Goal: Information Seeking & Learning: Learn about a topic

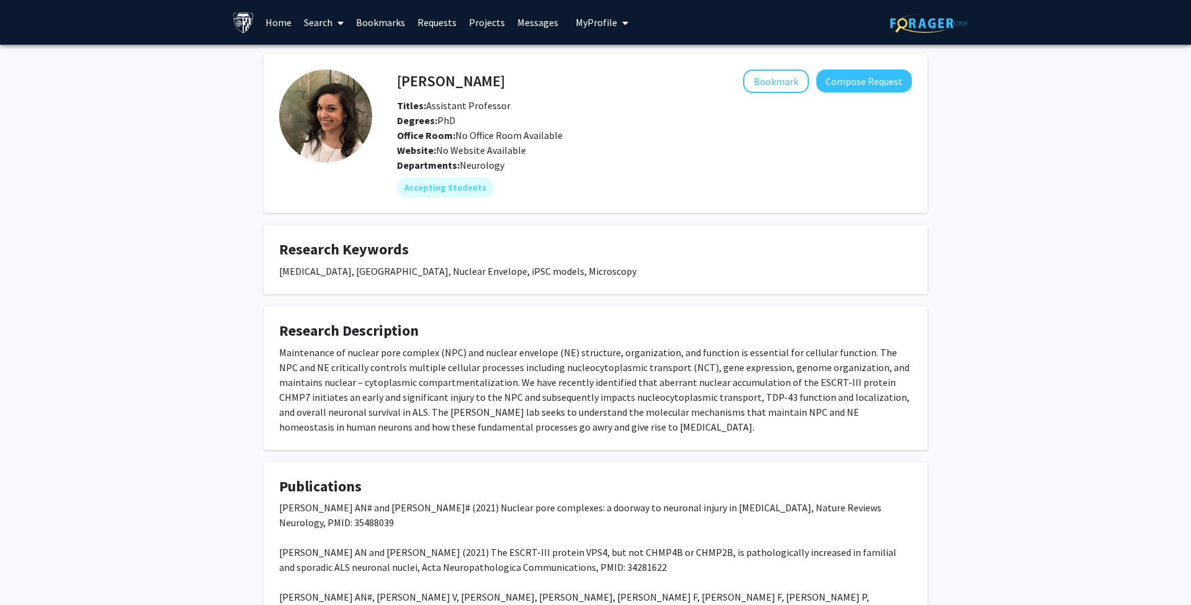
click at [318, 23] on link "Search" at bounding box center [324, 22] width 52 height 43
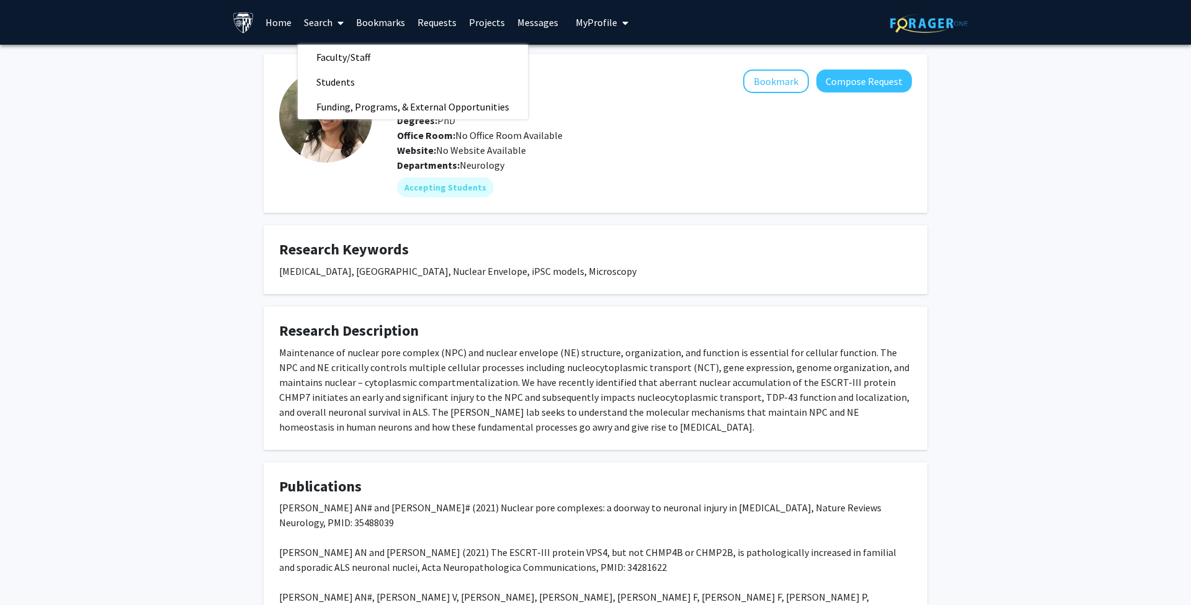
click at [868, 223] on div "Alyssa Coyne Bookmark Compose Request Titles: Assistant Professor Degrees: PhD …" at bounding box center [595, 369] width 682 height 630
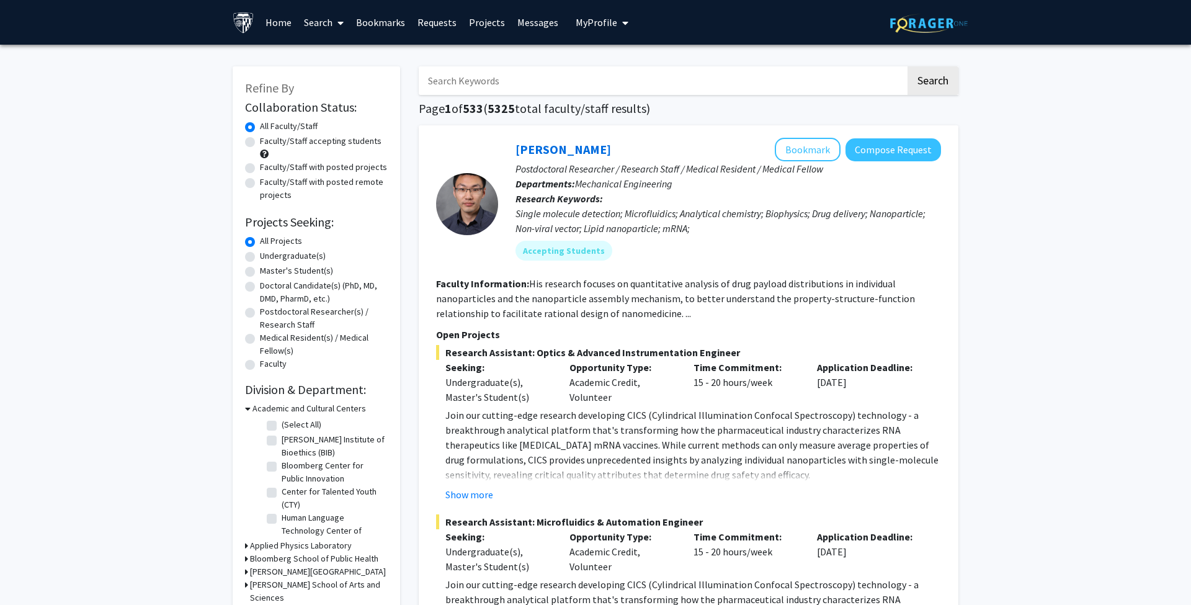
click at [260, 259] on label "Undergraduate(s)" at bounding box center [293, 255] width 66 height 13
click at [260, 257] on input "Undergraduate(s)" at bounding box center [264, 253] width 8 height 8
radio input "true"
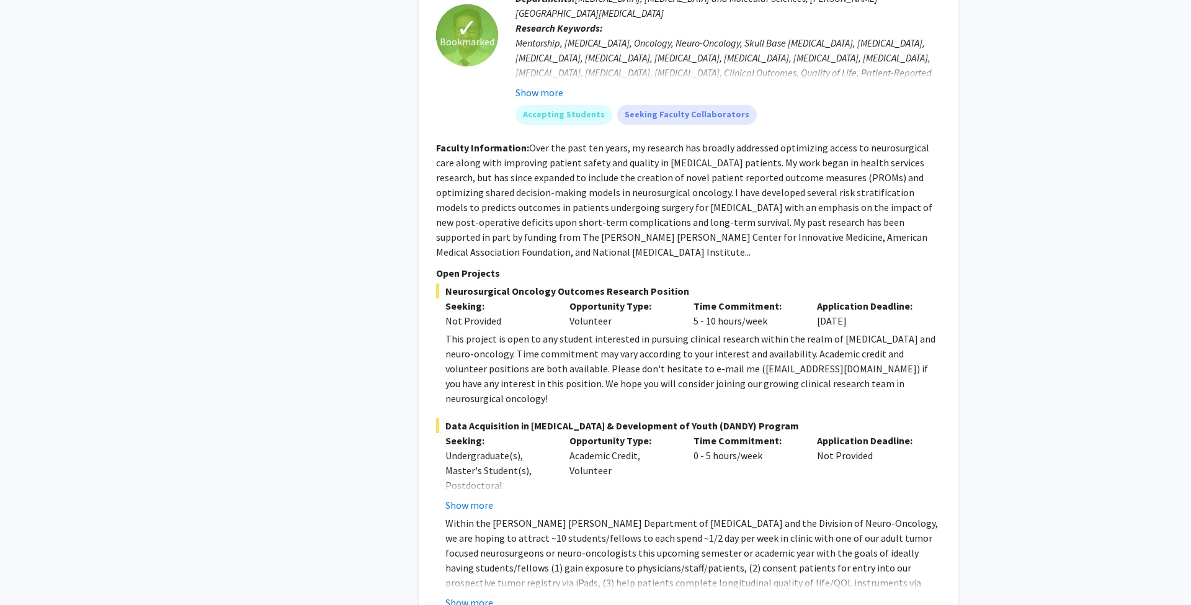
scroll to position [2503, 0]
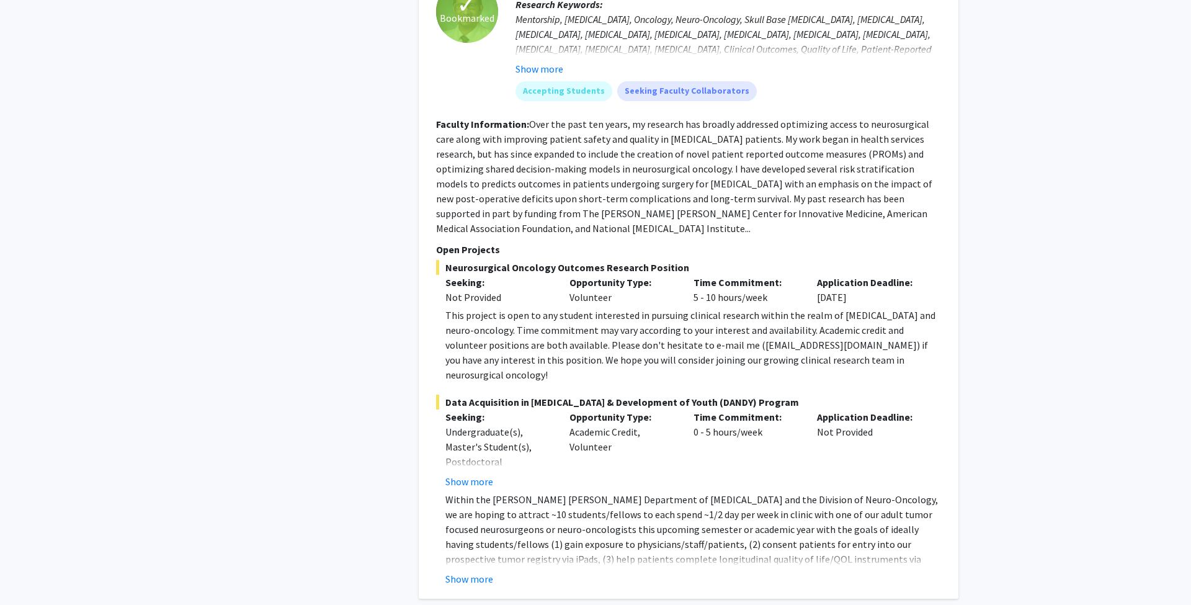
click at [479, 571] on button "Show more" at bounding box center [469, 578] width 48 height 15
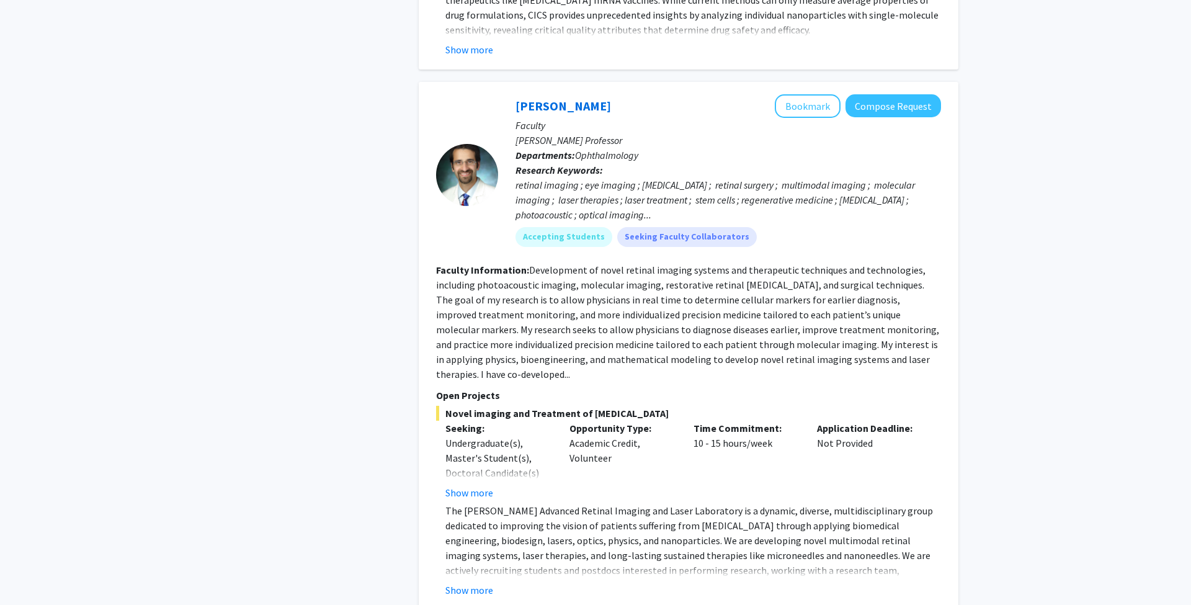
scroll to position [4436, 0]
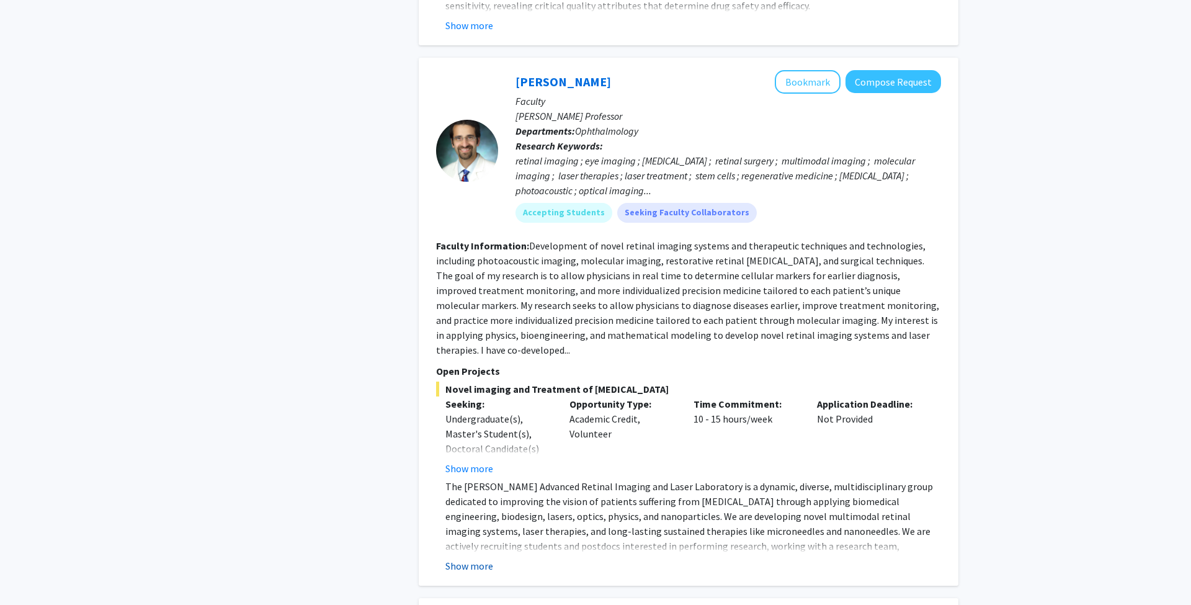
click at [470, 558] on button "Show more" at bounding box center [469, 565] width 48 height 15
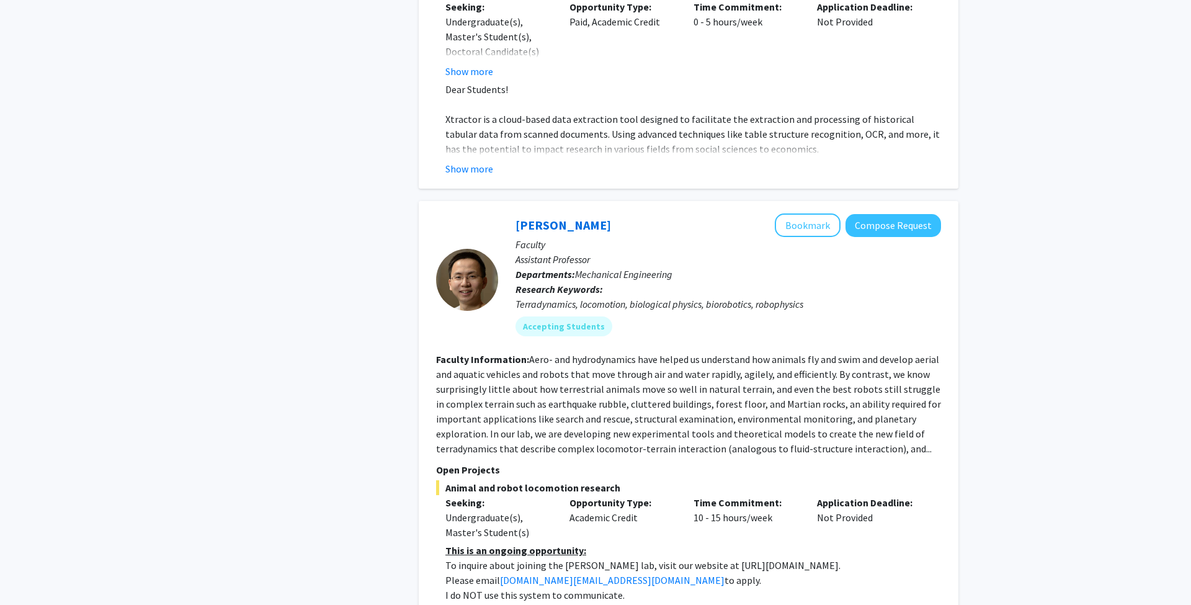
scroll to position [5420, 0]
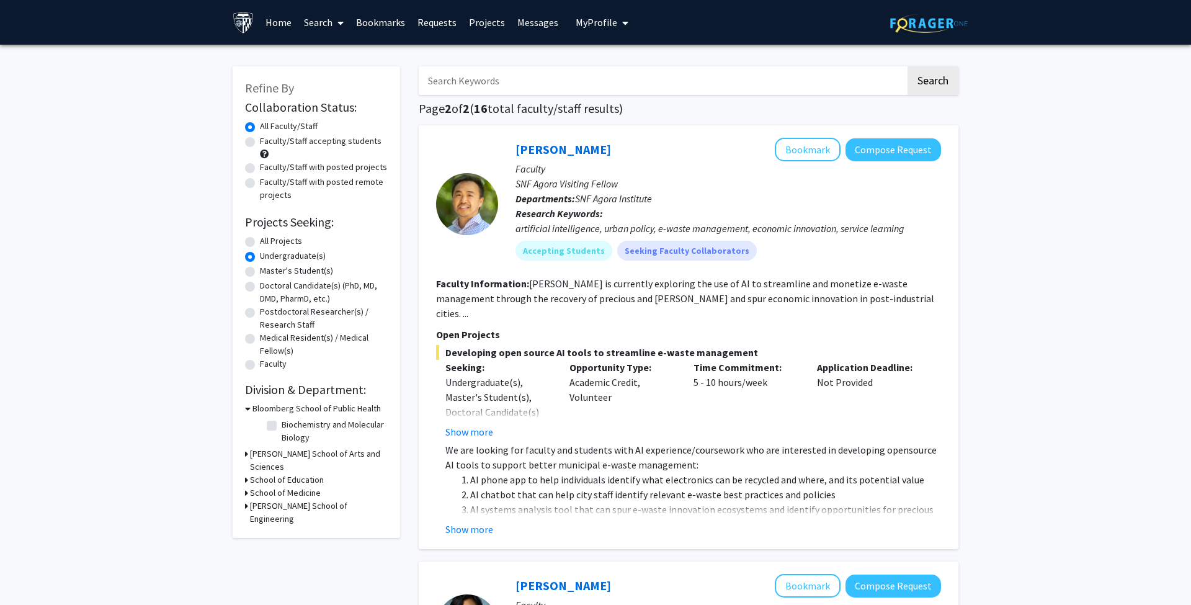
click at [260, 244] on label "All Projects" at bounding box center [281, 240] width 42 height 13
click at [260, 243] on input "All Projects" at bounding box center [264, 238] width 8 height 8
radio input "true"
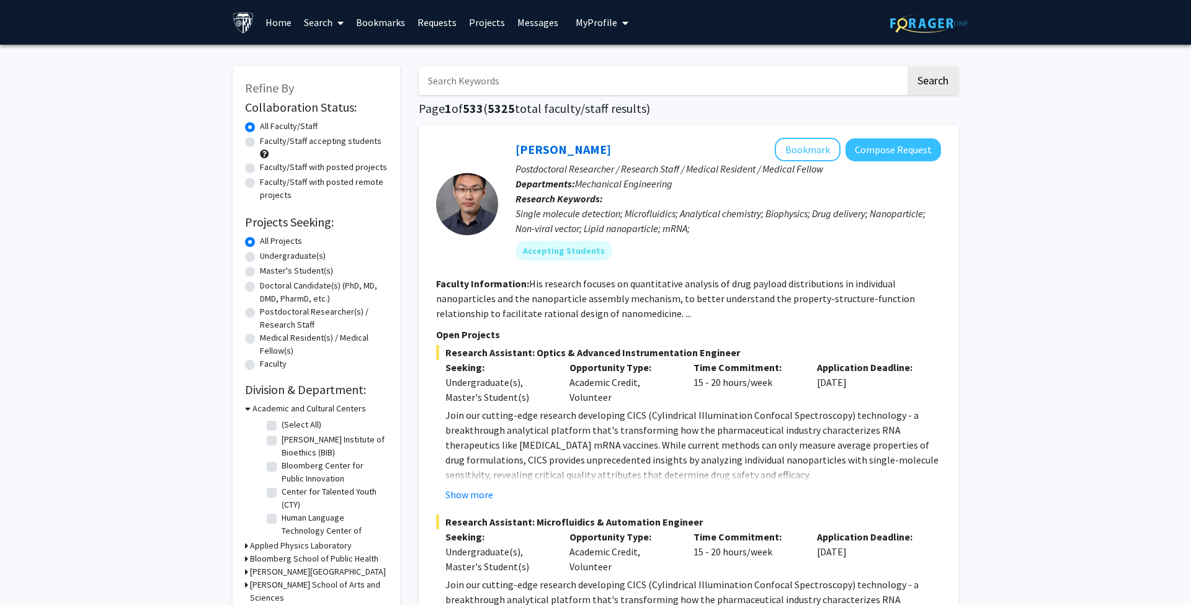
click at [260, 148] on label "Faculty/Staff accepting students" at bounding box center [321, 141] width 122 height 13
click at [260, 143] on input "Faculty/Staff accepting students" at bounding box center [264, 139] width 8 height 8
radio input "true"
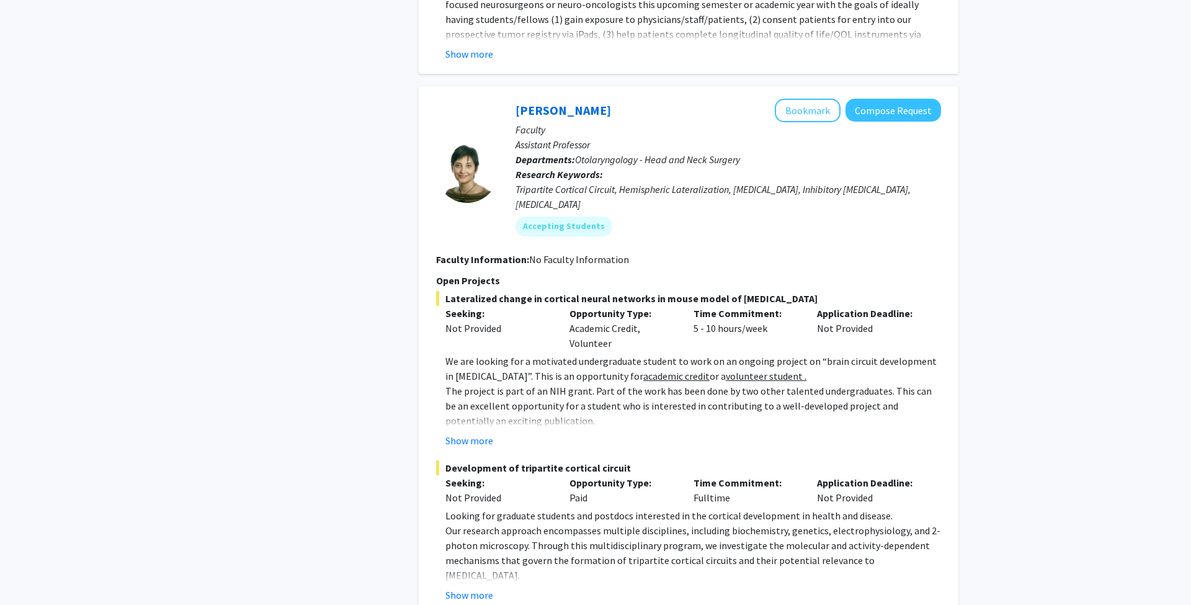
scroll to position [5836, 0]
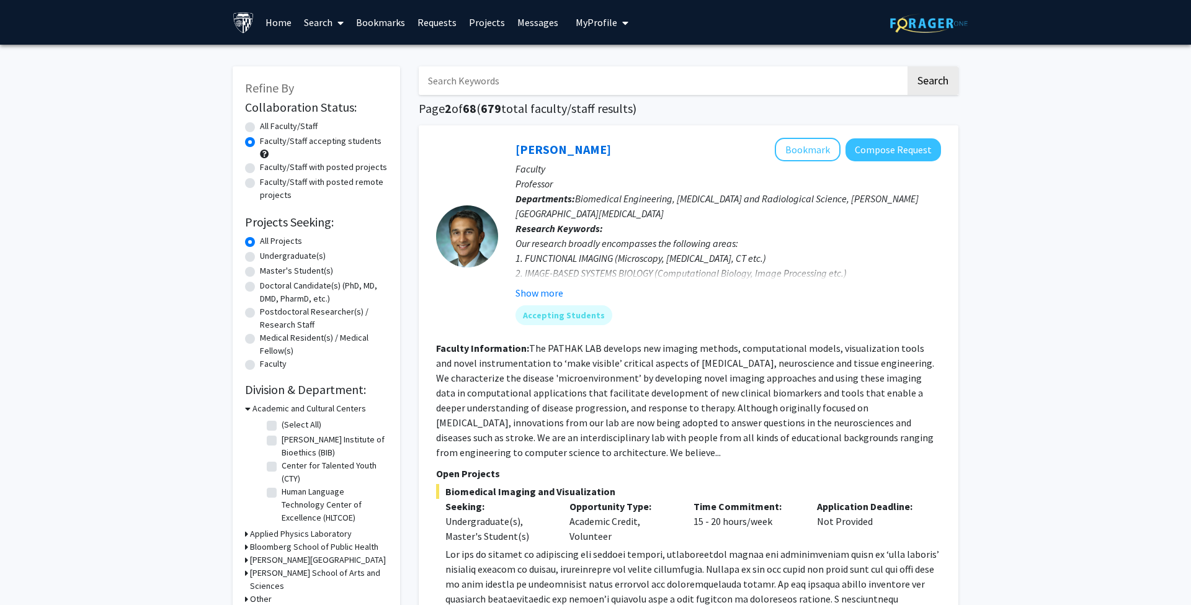
click at [562, 90] on input "Search Keywords" at bounding box center [662, 80] width 487 height 29
type input "neuro"
click at [932, 82] on button "Search" at bounding box center [932, 80] width 51 height 29
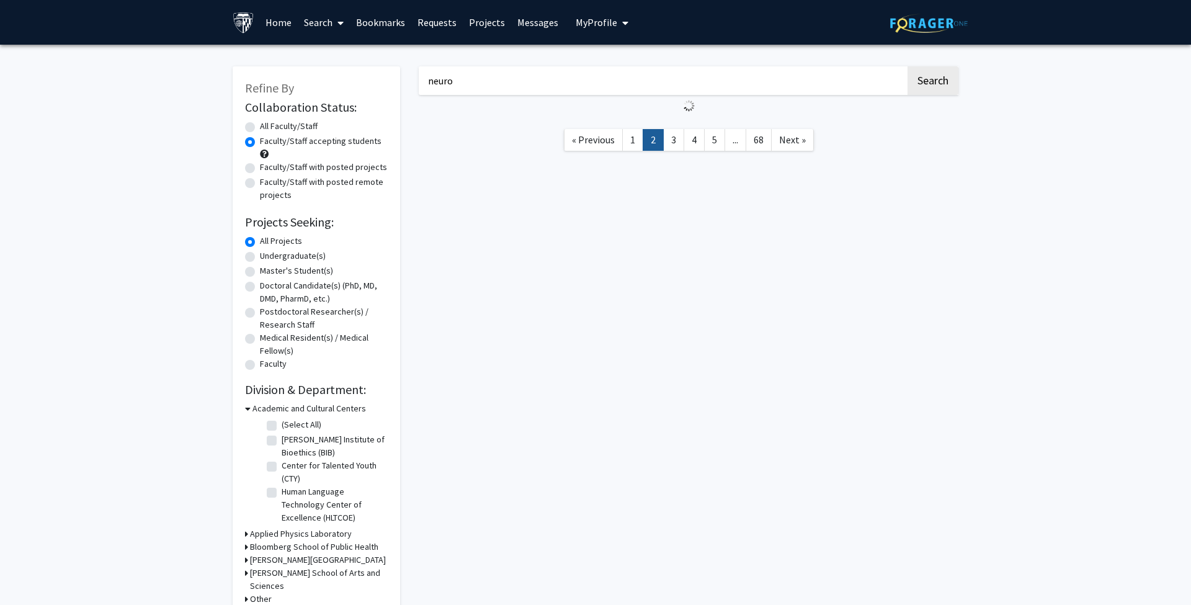
radio input "true"
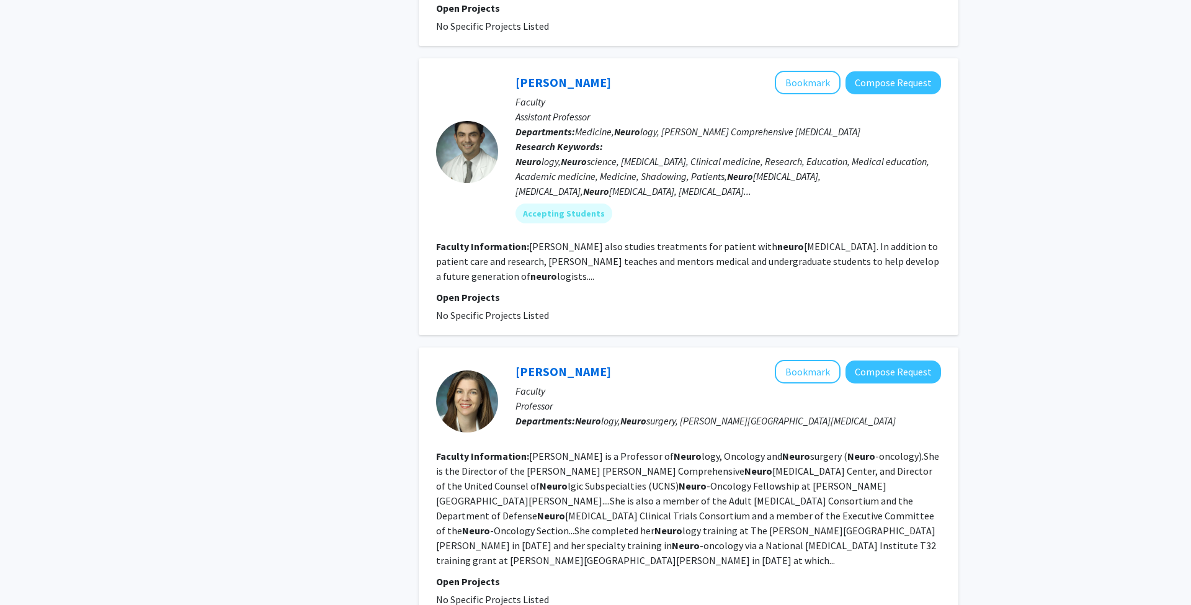
scroll to position [2101, 0]
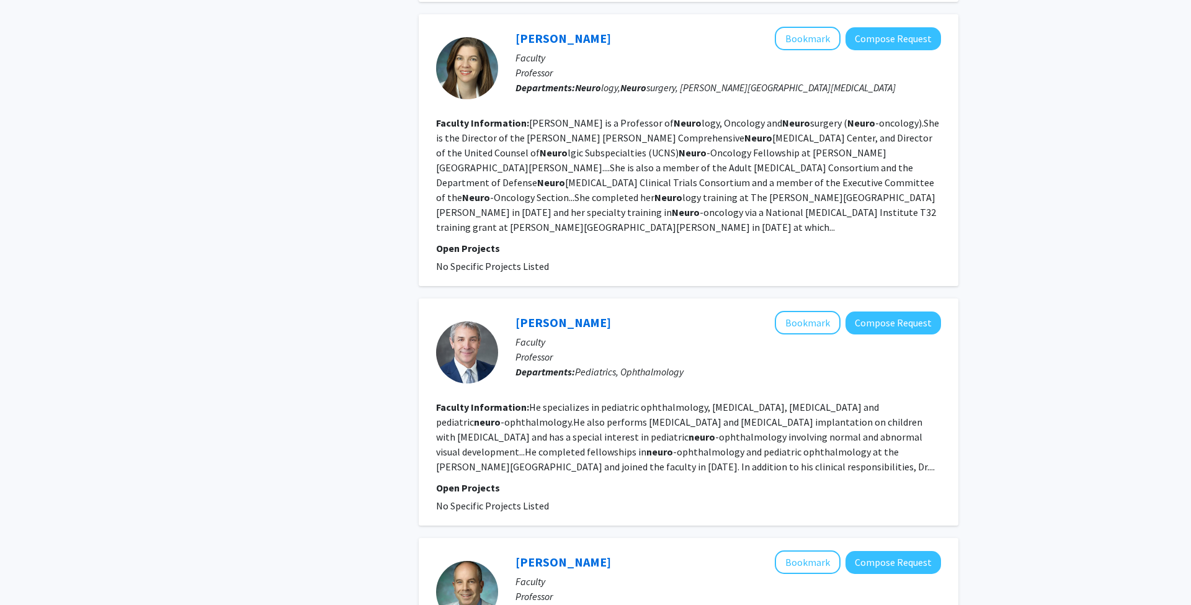
scroll to position [2367, 0]
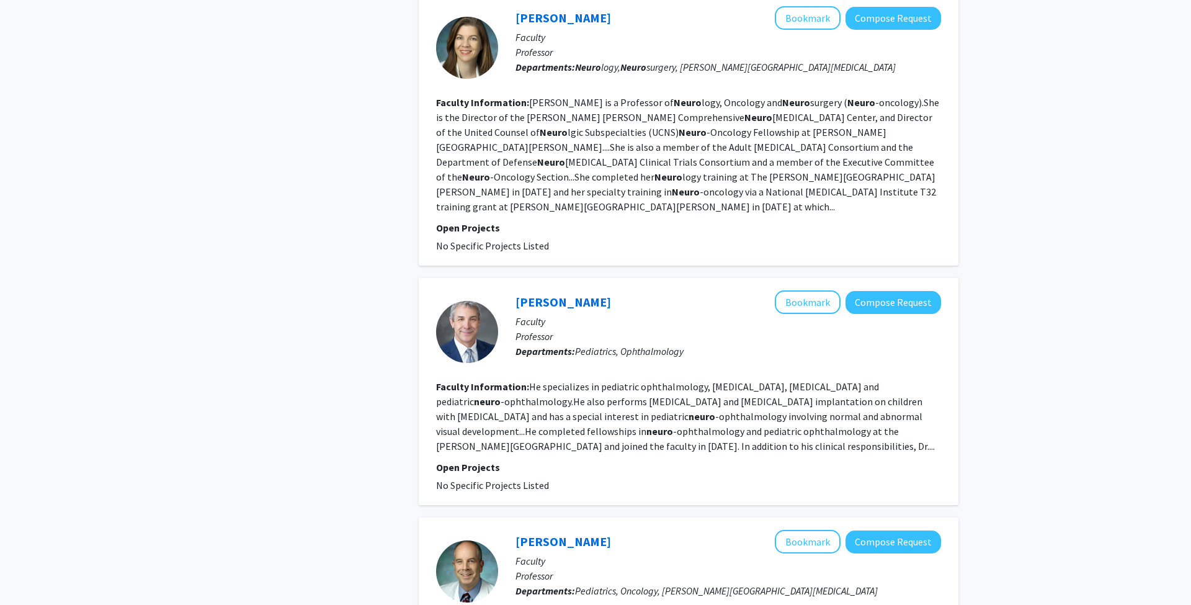
drag, startPoint x: 756, startPoint y: 317, endPoint x: 700, endPoint y: 323, distance: 56.1
click at [756, 380] on fg-read-more "He specializes in pediatric ophthalmology, strabismus, retinopathy of prematuri…" at bounding box center [685, 416] width 499 height 72
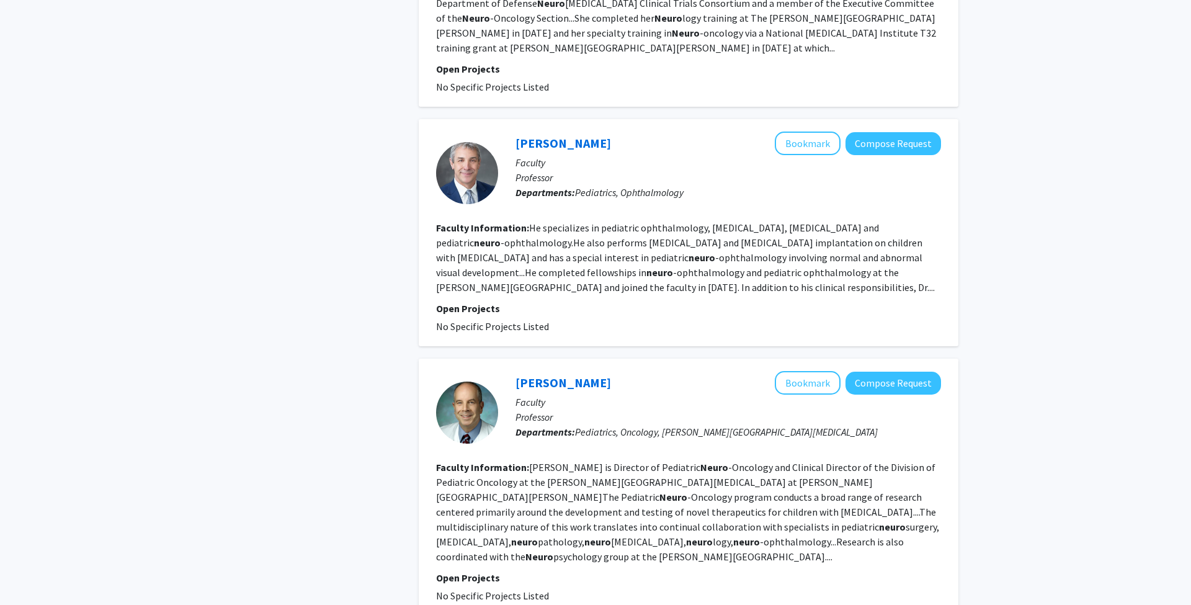
scroll to position [2528, 0]
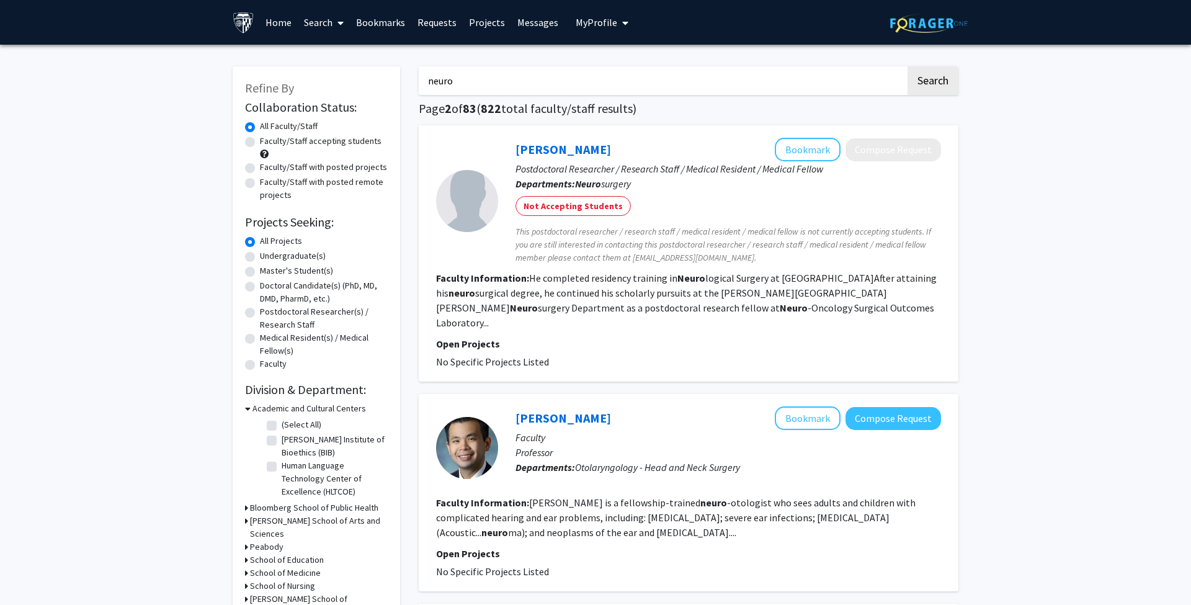
click at [260, 141] on label "Faculty/Staff accepting students" at bounding box center [321, 141] width 122 height 13
click at [260, 141] on input "Faculty/Staff accepting students" at bounding box center [264, 139] width 8 height 8
radio input "true"
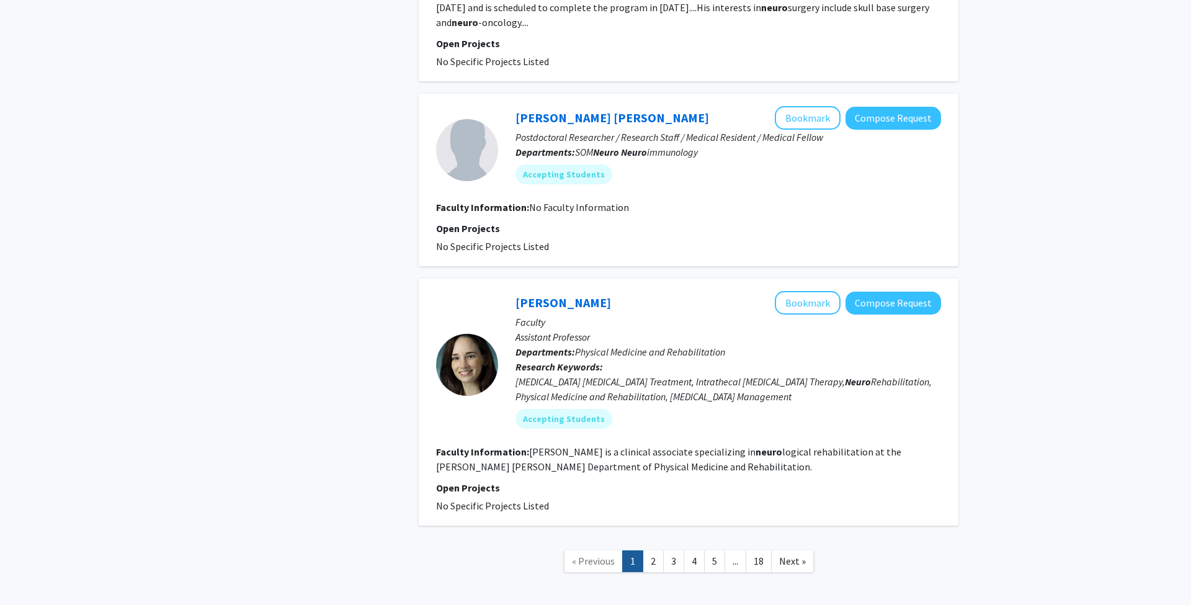
scroll to position [2481, 0]
click at [653, 551] on link "2" at bounding box center [653, 562] width 21 height 22
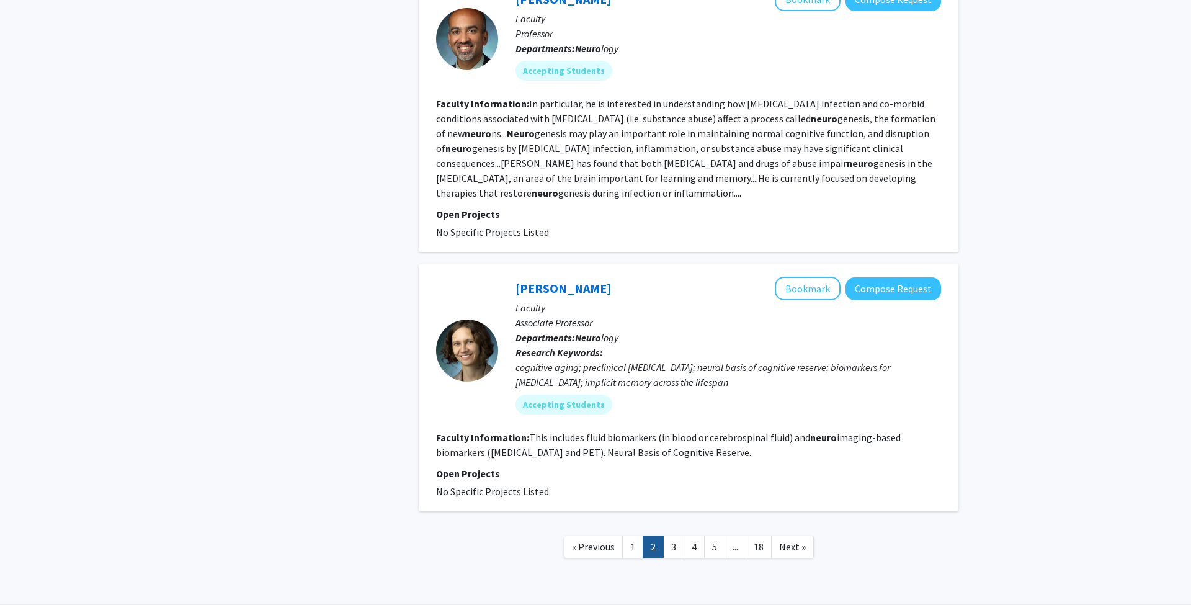
scroll to position [2239, 0]
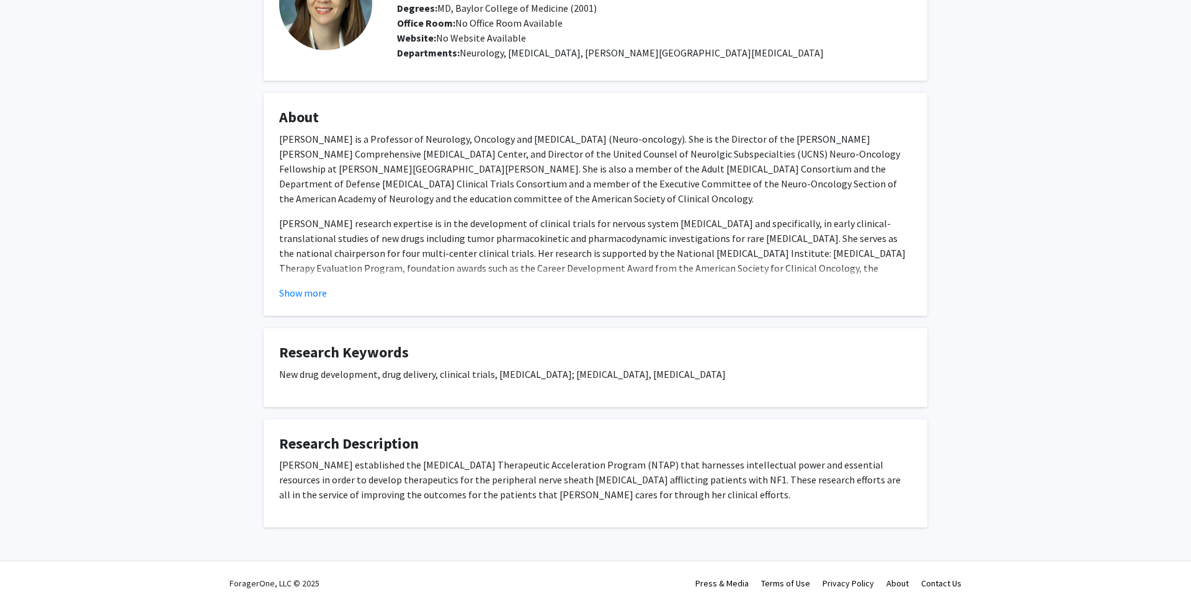
scroll to position [210, 0]
click at [315, 285] on button "Show more" at bounding box center [303, 292] width 48 height 15
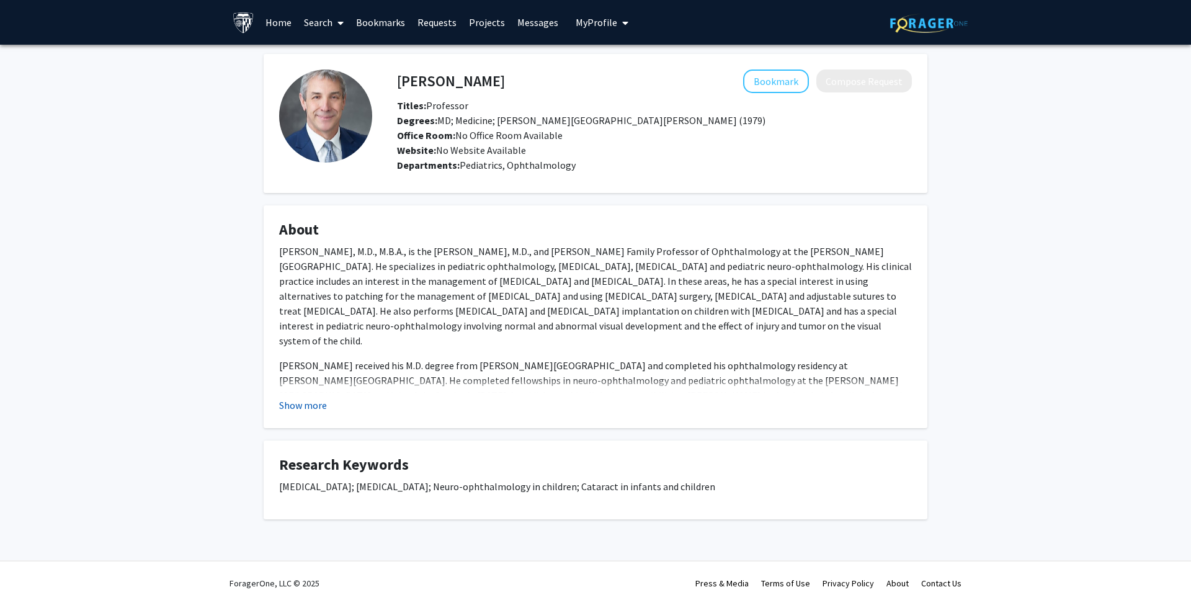
scroll to position [-1, 0]
click at [297, 403] on button "Show more" at bounding box center [303, 405] width 48 height 15
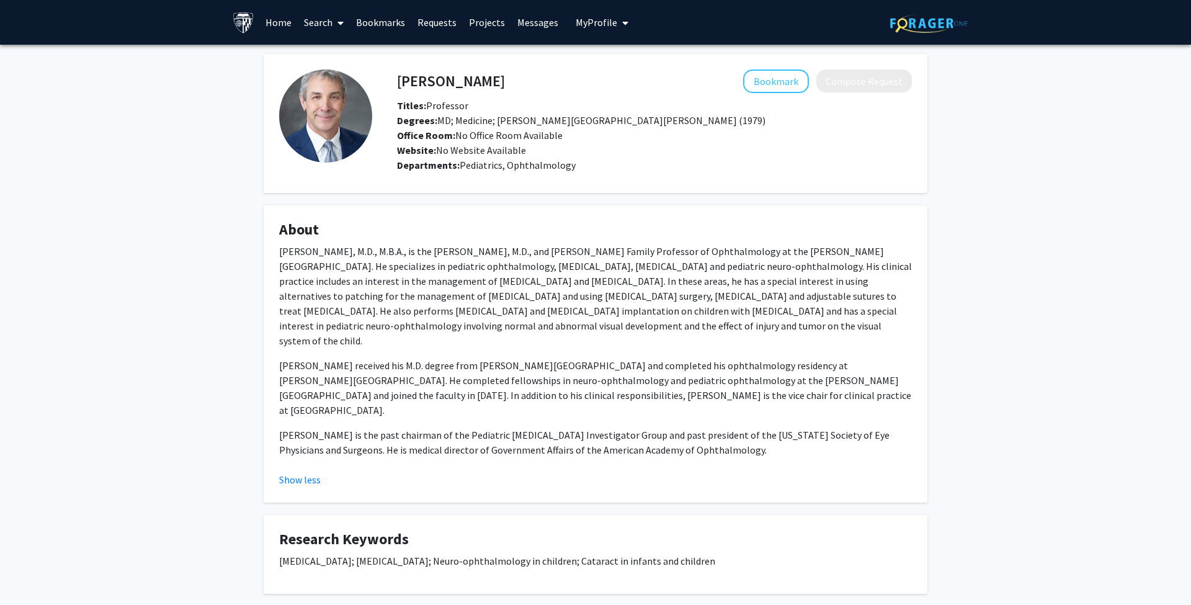
scroll to position [0, 0]
drag, startPoint x: 424, startPoint y: 95, endPoint x: 426, endPoint y: 86, distance: 9.6
click at [424, 95] on div "[PERSON_NAME] Bookmark Compose Request Titles: Professor Degrees: MD; Medicine;…" at bounding box center [654, 113] width 533 height 88
click at [426, 85] on h4 "[PERSON_NAME]" at bounding box center [451, 80] width 108 height 23
drag, startPoint x: 426, startPoint y: 85, endPoint x: 470, endPoint y: 86, distance: 43.4
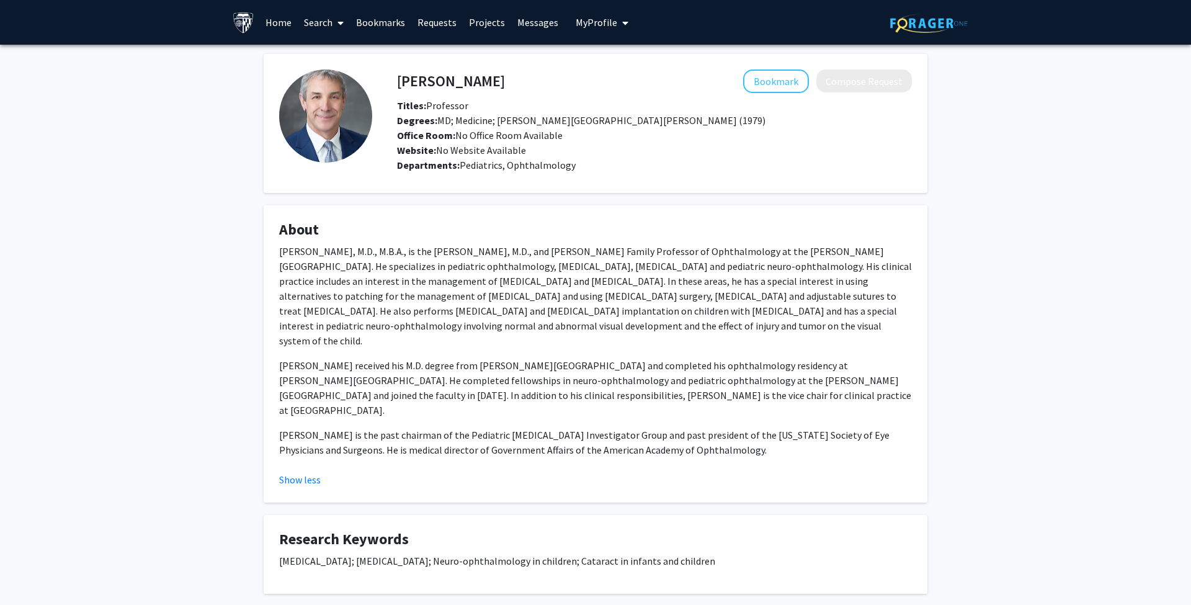
click at [470, 86] on h4 "[PERSON_NAME]" at bounding box center [451, 80] width 108 height 23
click at [958, 218] on div "[PERSON_NAME] Bookmark Compose Request Titles: Professor Degrees: MD; Medicine;…" at bounding box center [595, 339] width 1191 height 589
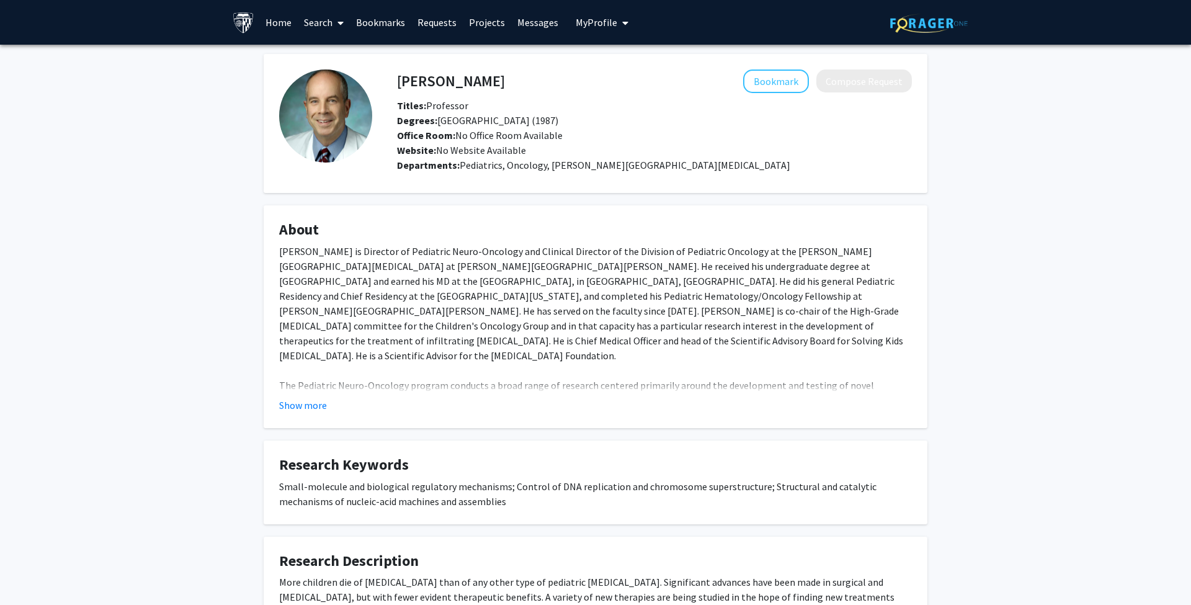
click at [422, 85] on h4 "[PERSON_NAME]" at bounding box center [451, 80] width 108 height 23
drag, startPoint x: 422, startPoint y: 85, endPoint x: 469, endPoint y: 86, distance: 46.5
click at [469, 86] on h4 "[PERSON_NAME]" at bounding box center [451, 80] width 108 height 23
click at [476, 86] on h4 "[PERSON_NAME]" at bounding box center [451, 80] width 108 height 23
drag, startPoint x: 476, startPoint y: 86, endPoint x: 384, endPoint y: 85, distance: 91.8
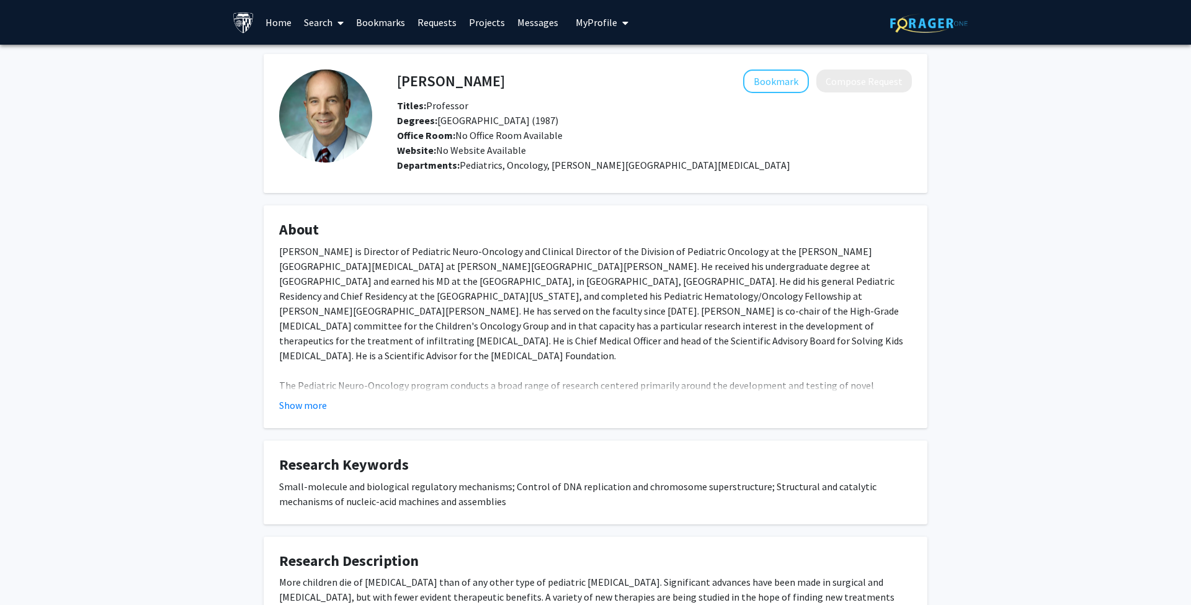
click at [384, 85] on div "Kenneth Cohen Bookmark Compose Request Titles: Professor Degrees: SUNY Upstate …" at bounding box center [642, 123] width 540 height 108
click at [437, 89] on h4 "Kenneth Cohen" at bounding box center [451, 80] width 108 height 23
click at [324, 405] on button "Show more" at bounding box center [303, 405] width 48 height 15
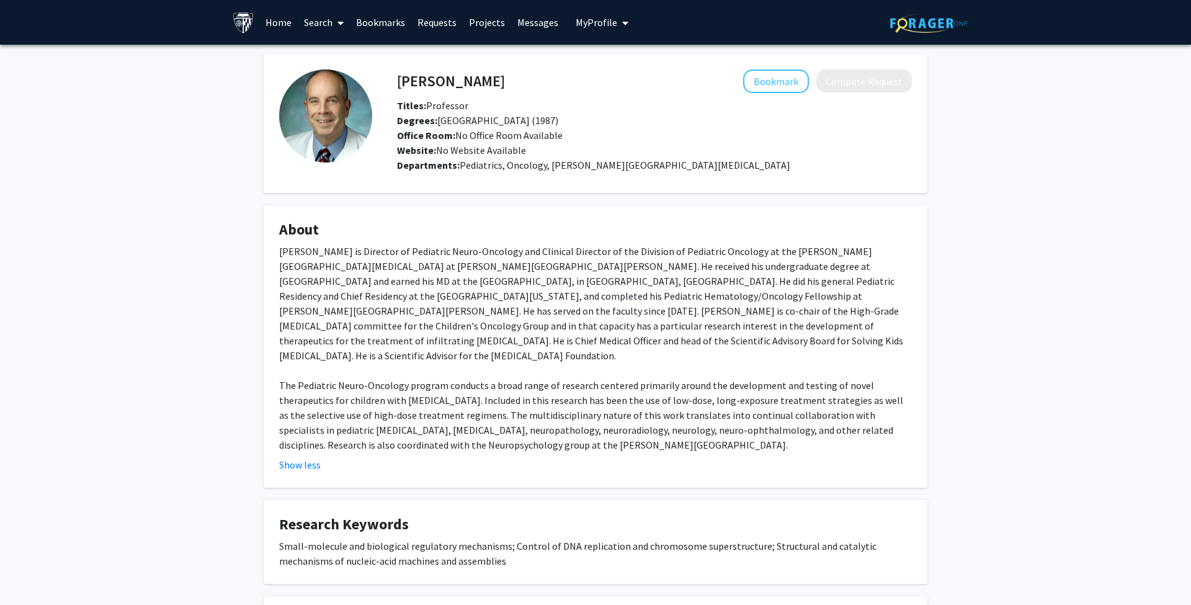
click at [396, 80] on div "Kenneth Cohen Bookmark Compose Request" at bounding box center [654, 81] width 533 height 24
drag, startPoint x: 396, startPoint y: 80, endPoint x: 481, endPoint y: 84, distance: 85.1
click at [481, 84] on div "Kenneth Cohen Bookmark Compose Request" at bounding box center [654, 81] width 533 height 24
click at [481, 84] on h4 "Kenneth Cohen" at bounding box center [451, 80] width 108 height 23
drag, startPoint x: 481, startPoint y: 84, endPoint x: 411, endPoint y: 85, distance: 69.5
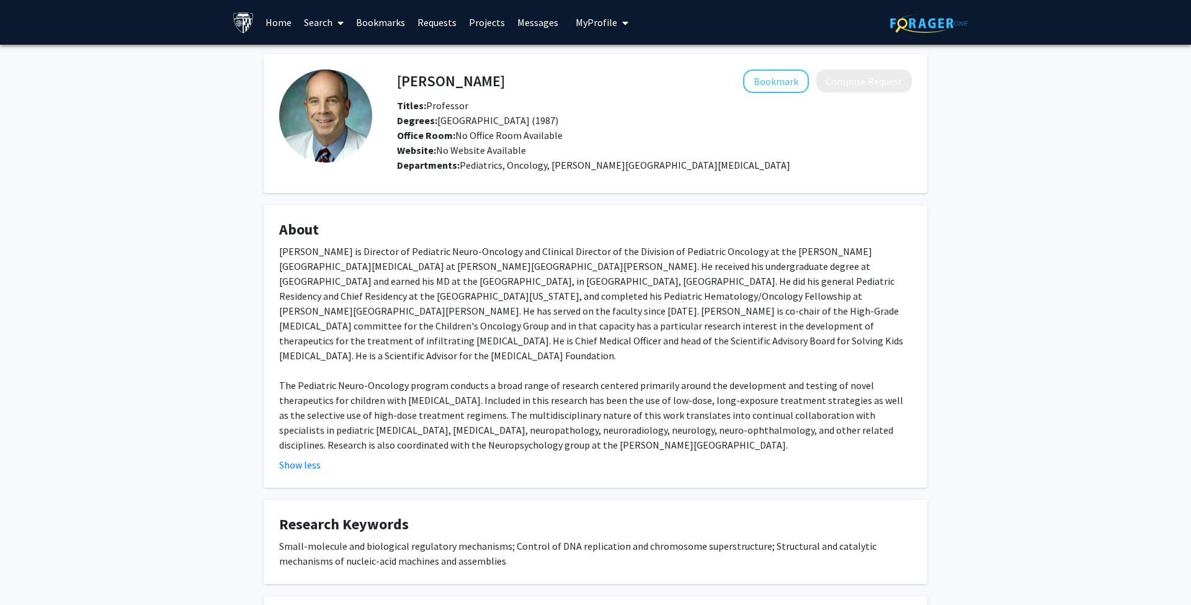
click at [411, 85] on h4 "Kenneth Cohen" at bounding box center [451, 80] width 108 height 23
